Goal: Find specific page/section

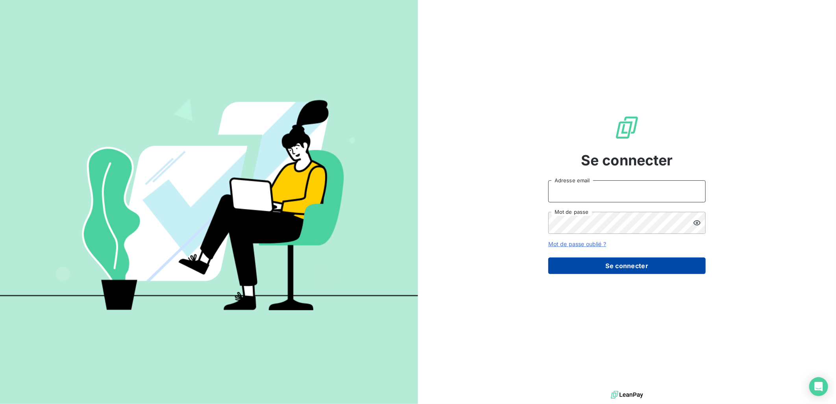
type input "[PERSON_NAME][EMAIL_ADDRESS][DOMAIN_NAME]"
click at [624, 271] on button "Se connecter" at bounding box center [626, 265] width 157 height 17
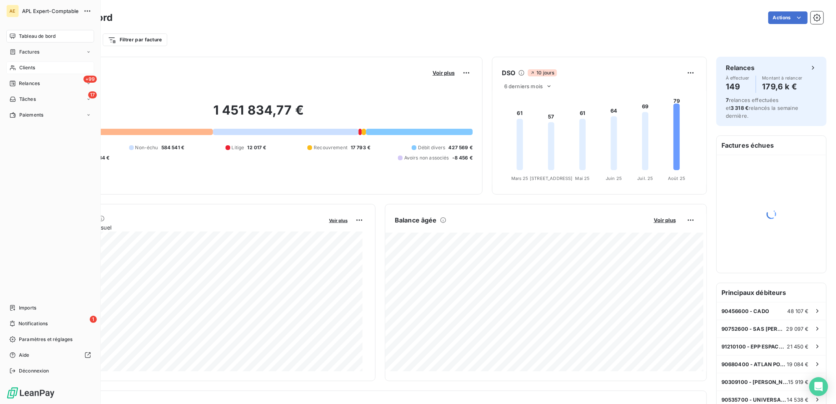
click at [28, 65] on span "Clients" at bounding box center [27, 67] width 16 height 7
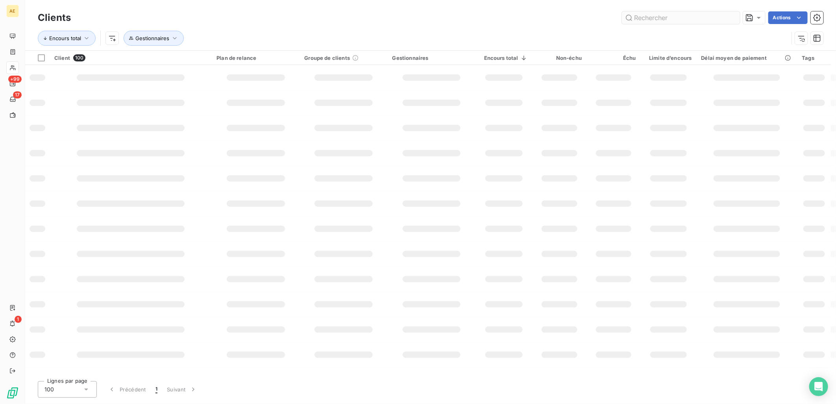
click at [693, 18] on input "text" at bounding box center [681, 17] width 118 height 13
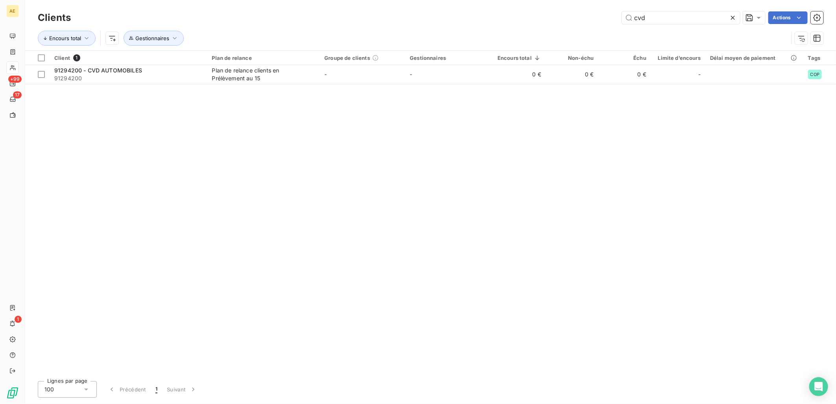
type input "cvd"
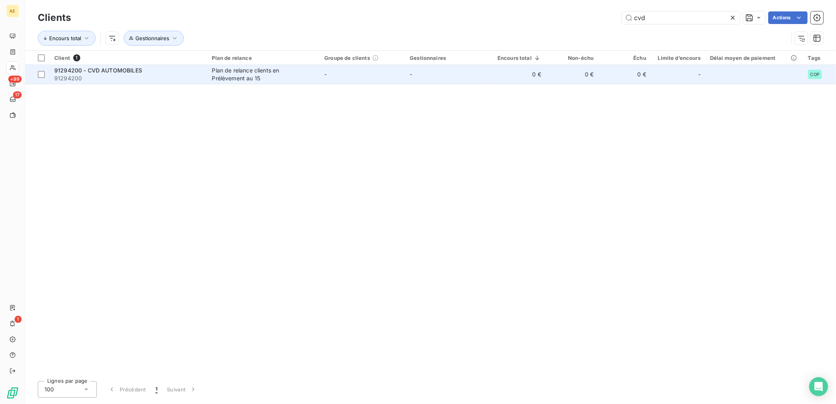
click at [186, 83] on table "Client 1 Plan de relance Groupe de clients Gestionnaires Encours total Non-échu…" at bounding box center [430, 67] width 811 height 33
click at [186, 75] on span "91294200" at bounding box center [128, 78] width 148 height 8
